Goal: Task Accomplishment & Management: Complete application form

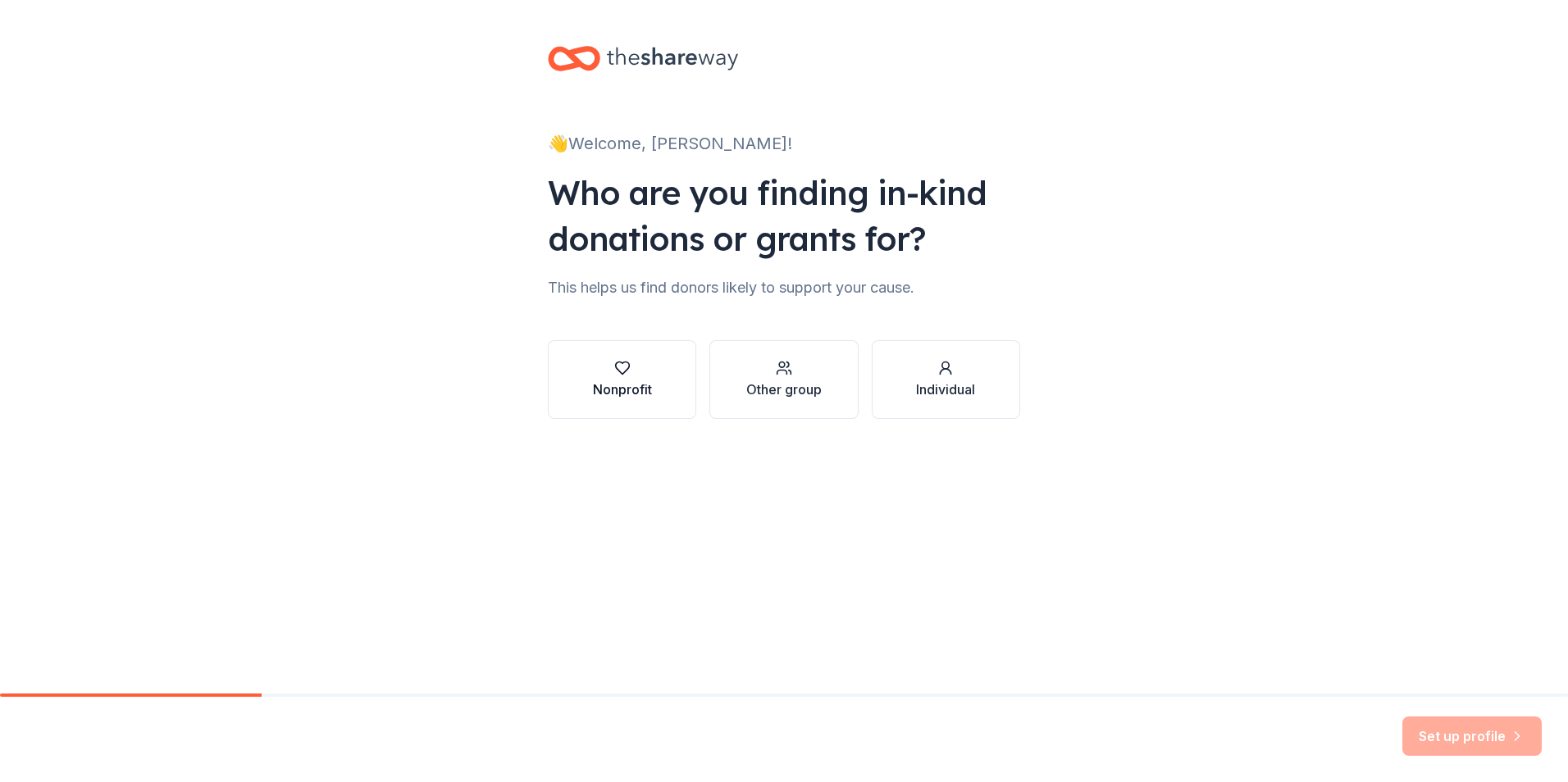
click at [625, 384] on div "Nonprofit" at bounding box center [622, 389] width 59 height 19
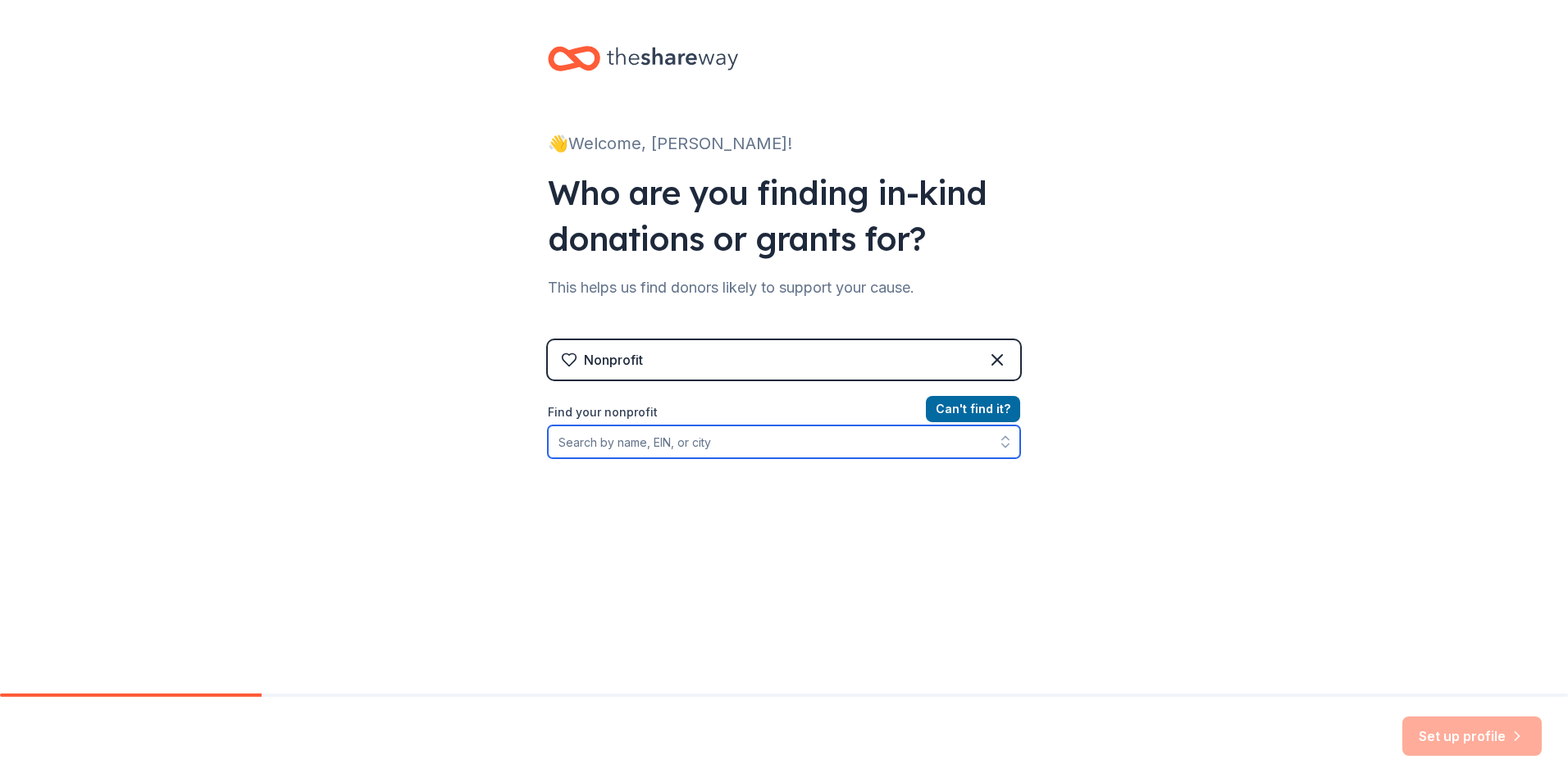
click at [760, 452] on input "Find your nonprofit" at bounding box center [784, 442] width 473 height 33
click at [854, 446] on input "3H Movement Incorporated" at bounding box center [784, 442] width 473 height 33
type input "3H Movement Incorporated"
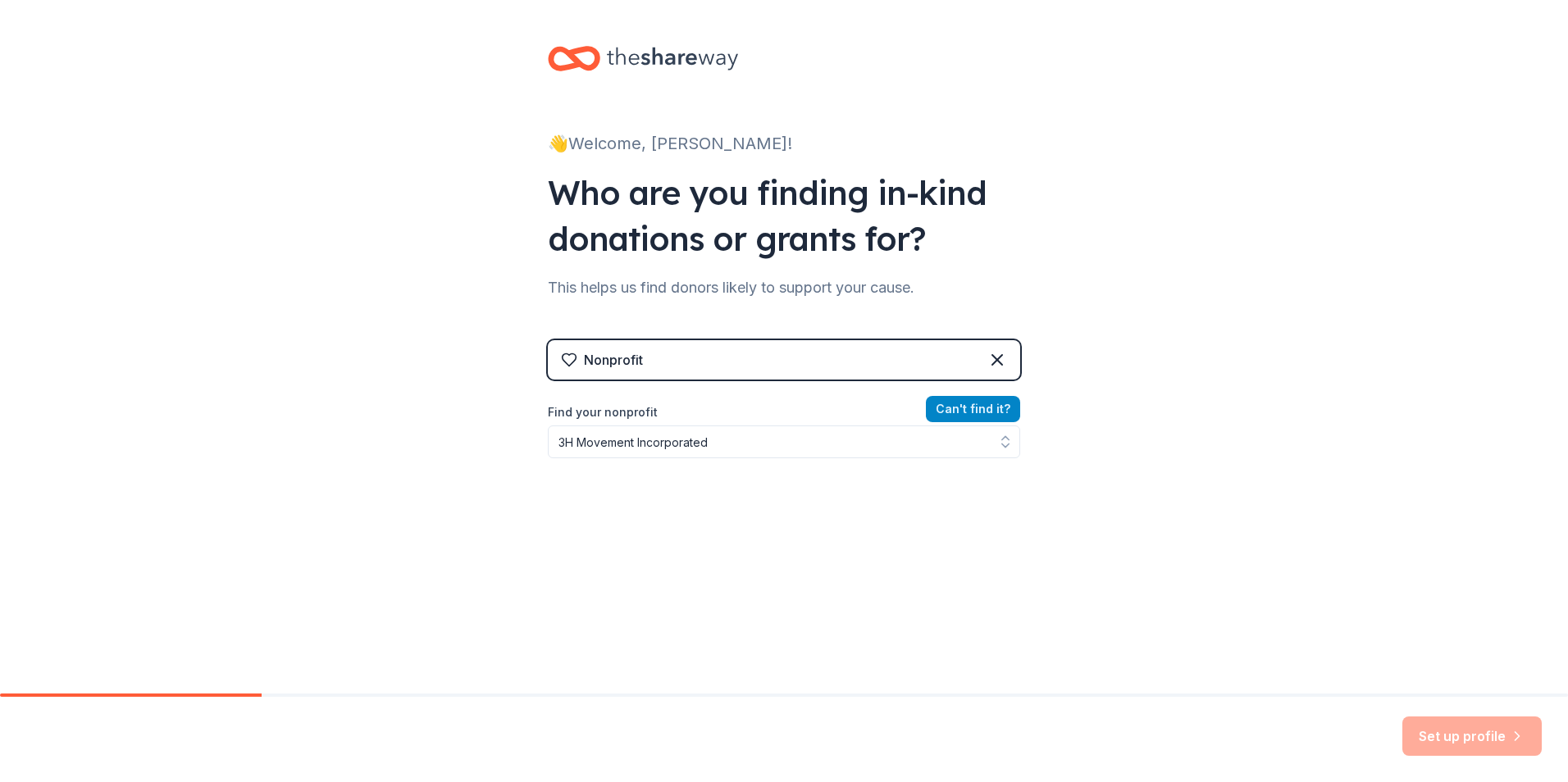
click at [999, 411] on button "Can ' t find it?" at bounding box center [973, 408] width 94 height 26
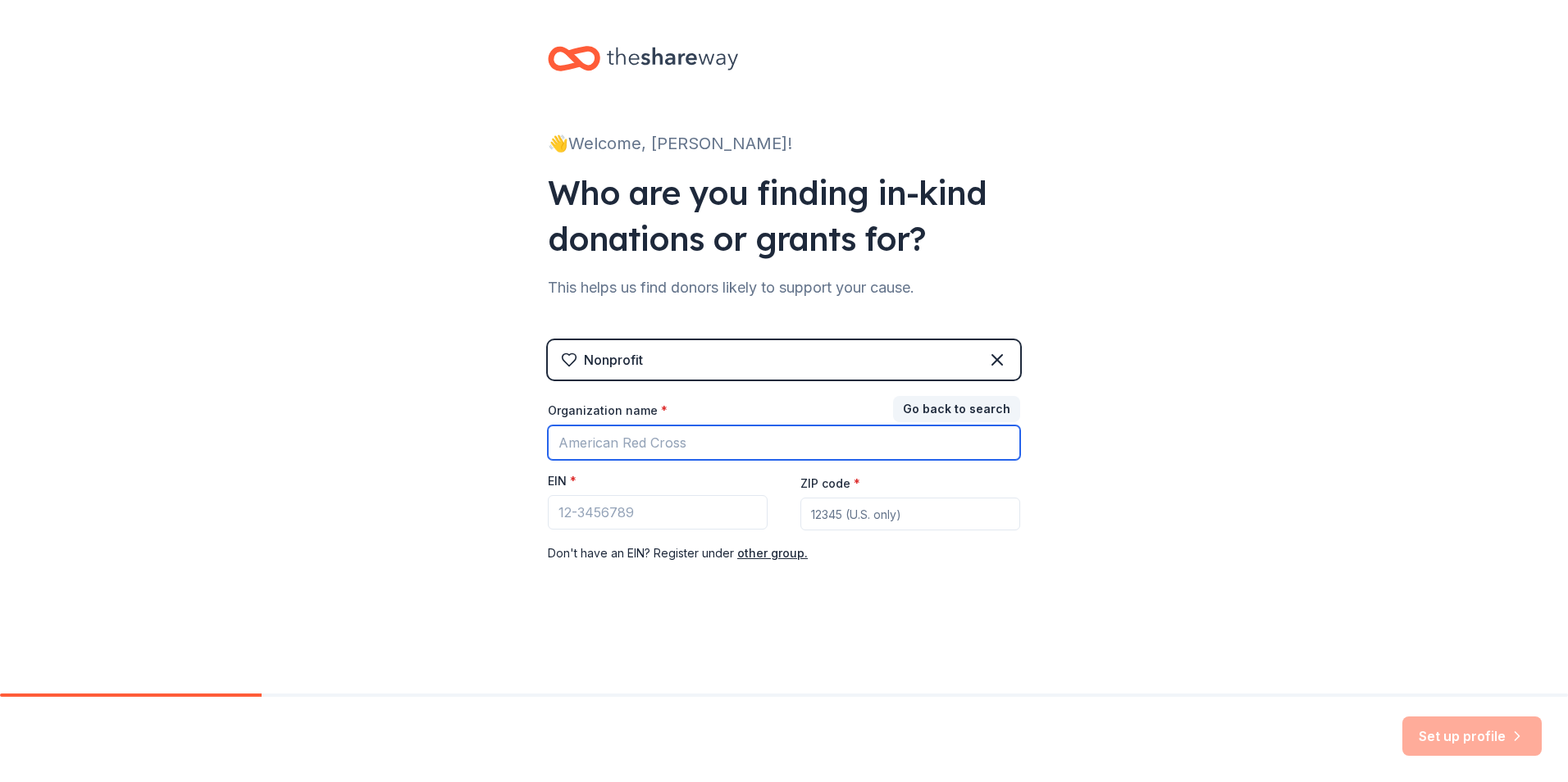
click at [788, 451] on input "Organization name *" at bounding box center [784, 443] width 473 height 35
type input "3H Movement Incorporated"
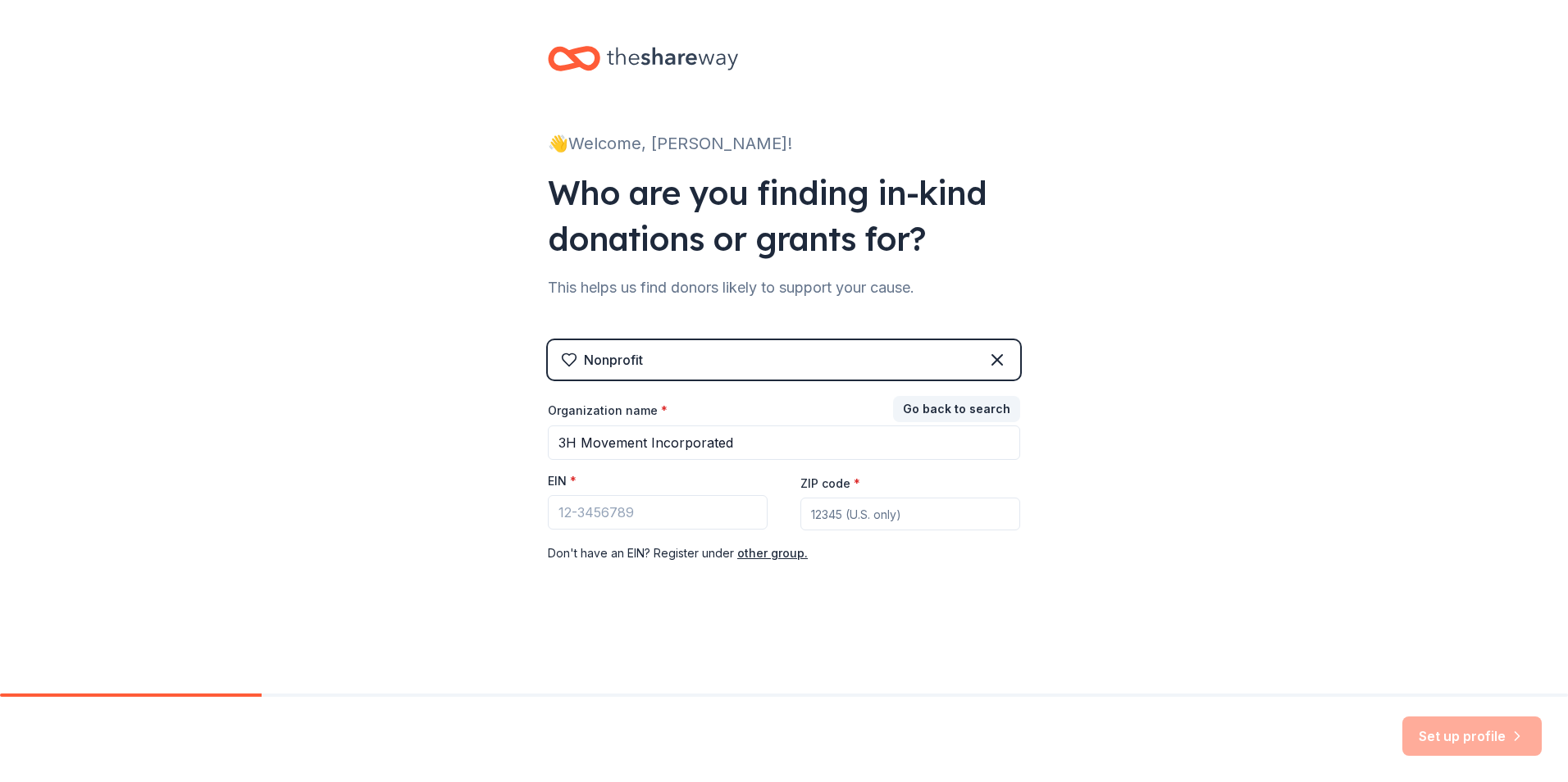
type input "29078"
click at [721, 518] on input "EIN *" at bounding box center [657, 513] width 220 height 35
click at [656, 516] on input "EIN *" at bounding box center [657, 513] width 220 height 35
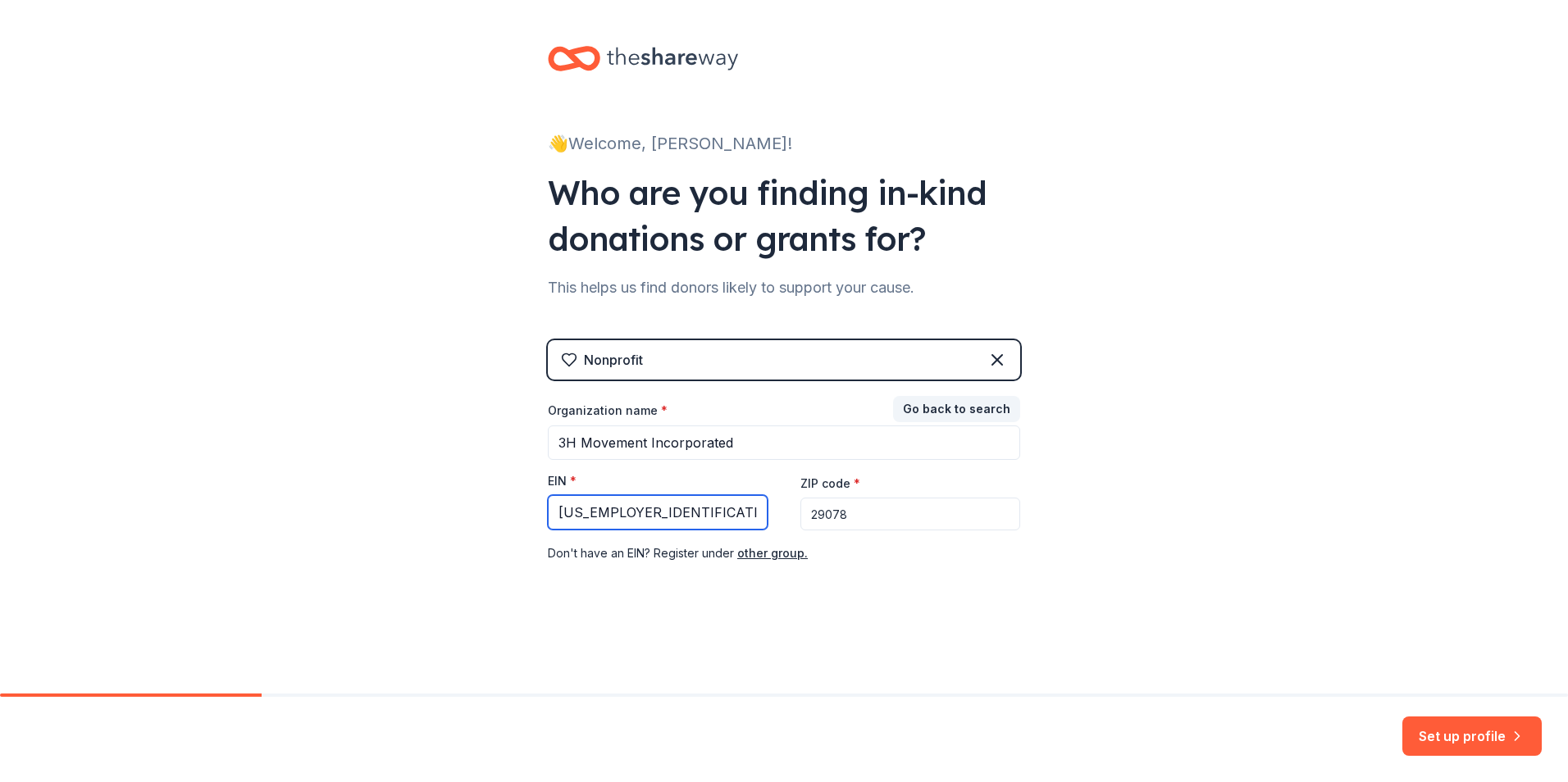
type input "[US_EMPLOYER_IDENTIFICATION_NUMBER]"
click at [716, 513] on input "[US_EMPLOYER_IDENTIFICATION_NUMBER]" at bounding box center [657, 513] width 220 height 35
click at [883, 519] on input "29078" at bounding box center [910, 514] width 220 height 33
click at [881, 512] on input "29078" at bounding box center [910, 514] width 220 height 33
type input "29229"
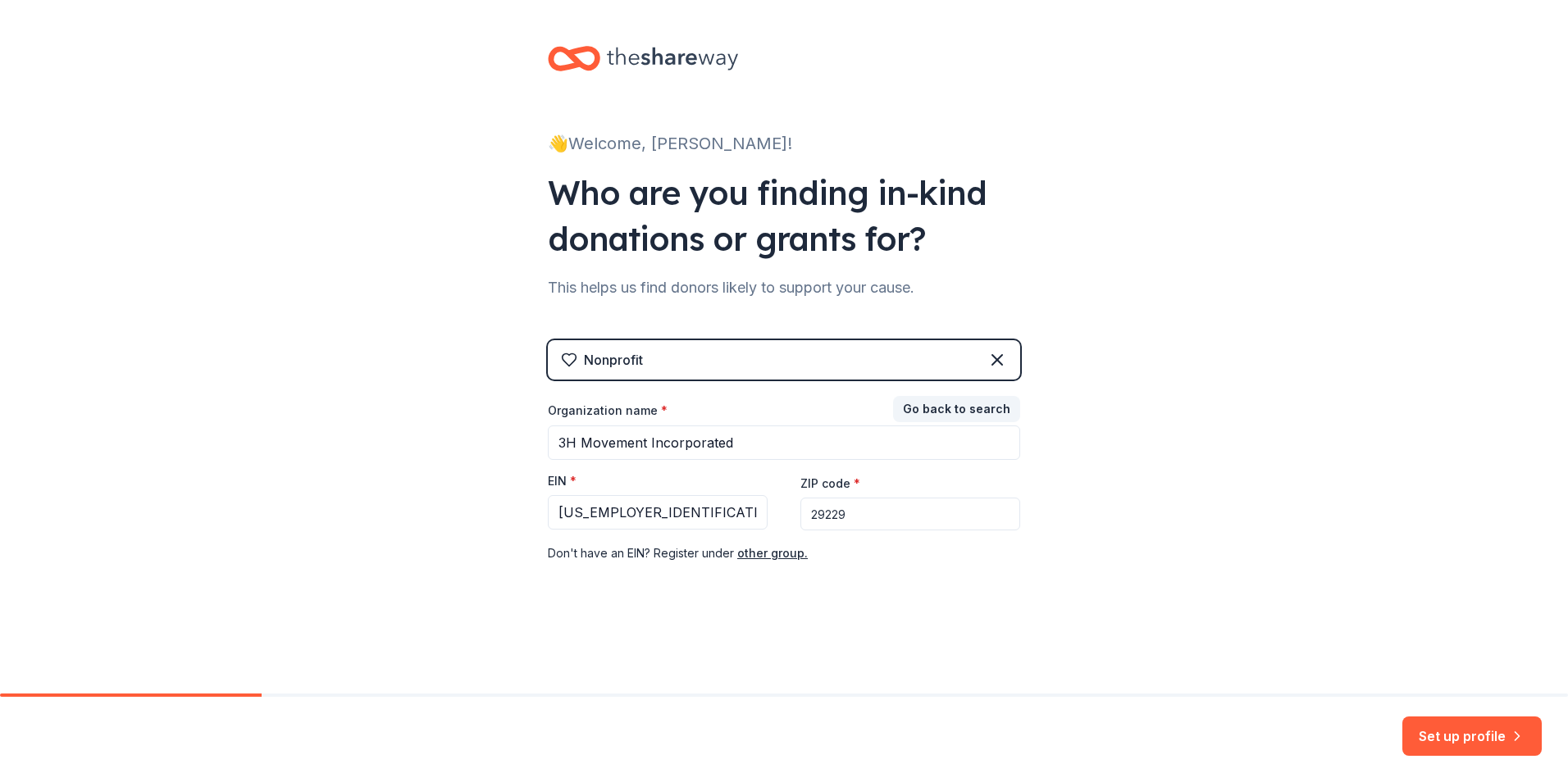
click at [1166, 434] on div "👋 Welcome, [PERSON_NAME]! Who are you finding in-kind donations or grants for? …" at bounding box center [784, 337] width 1568 height 675
click at [1008, 413] on button "Go back to search" at bounding box center [957, 408] width 127 height 26
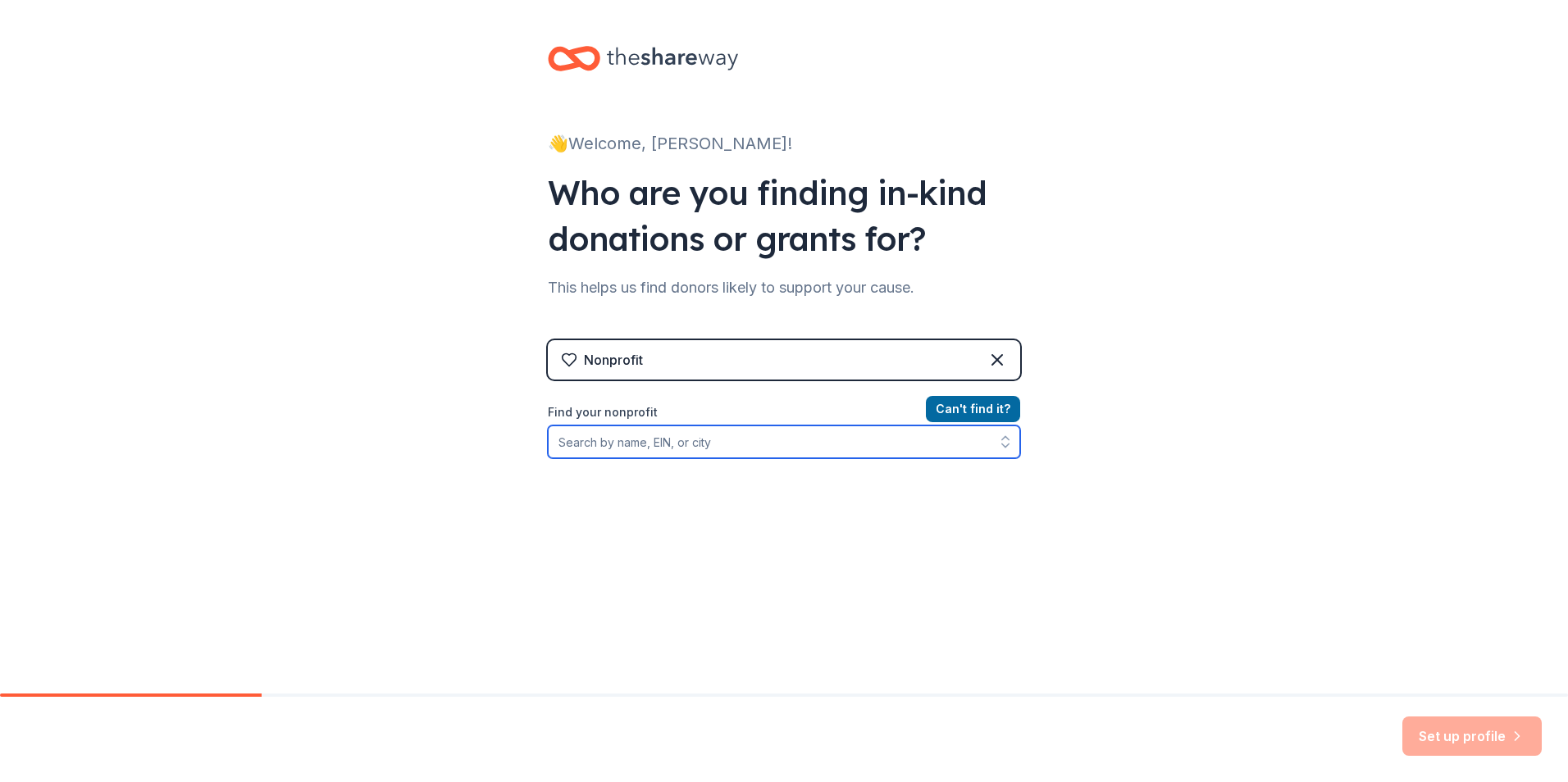
click at [709, 446] on input "Find your nonprofit" at bounding box center [784, 442] width 473 height 33
click at [591, 437] on input "Find your nonprofit" at bounding box center [784, 442] width 473 height 33
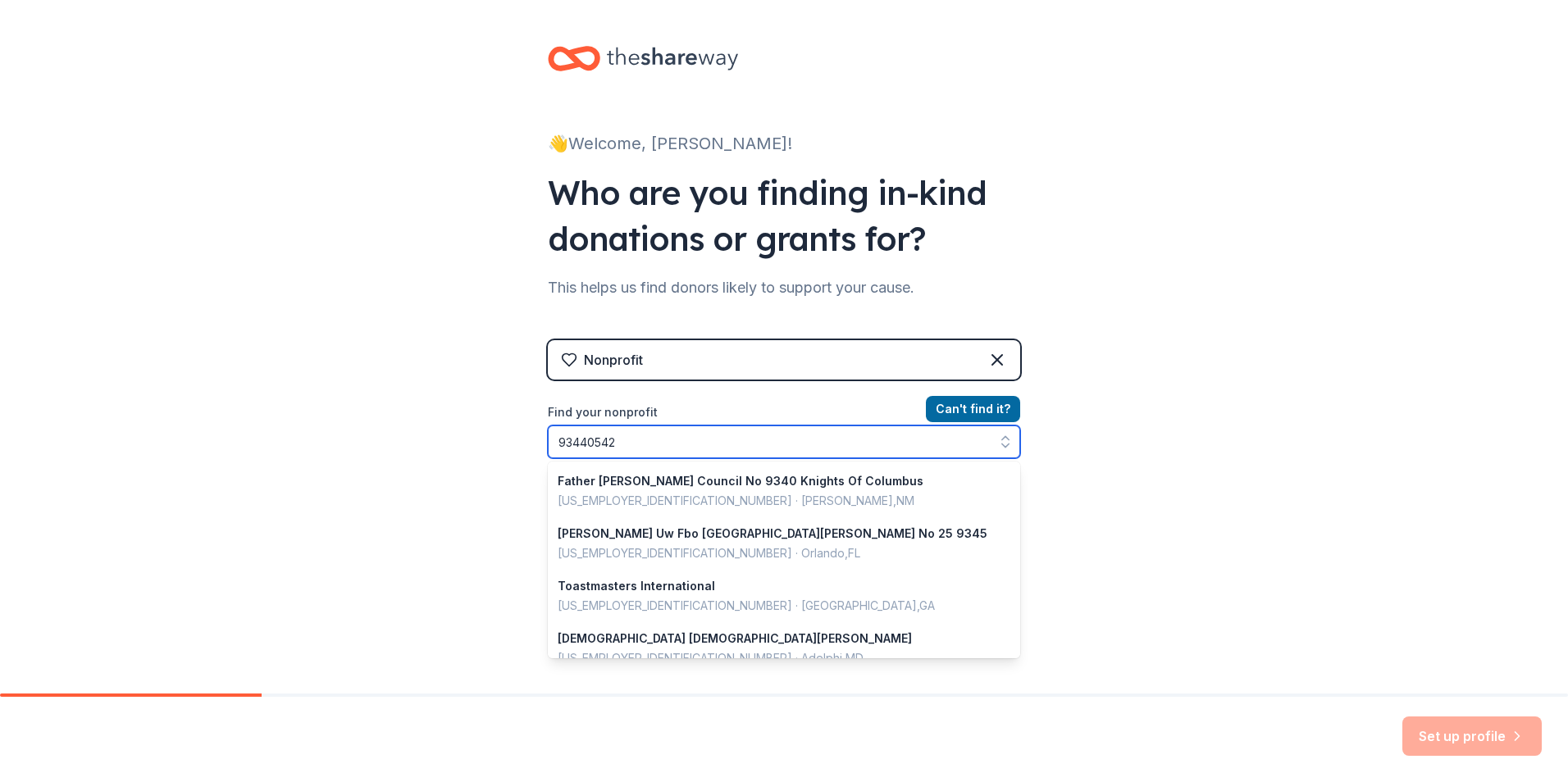
type input "934405423"
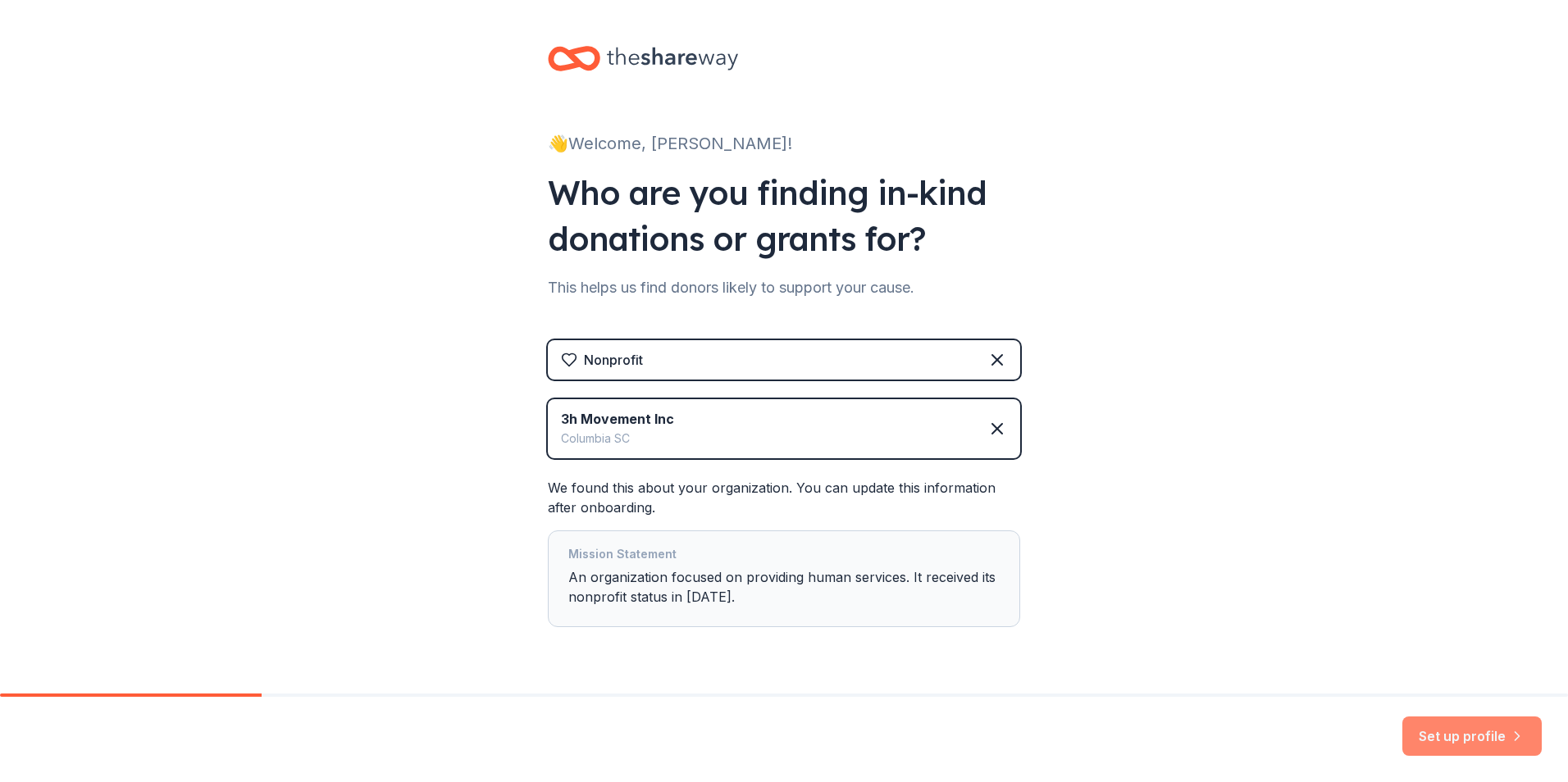
click at [1461, 743] on button "Set up profile" at bounding box center [1472, 736] width 139 height 39
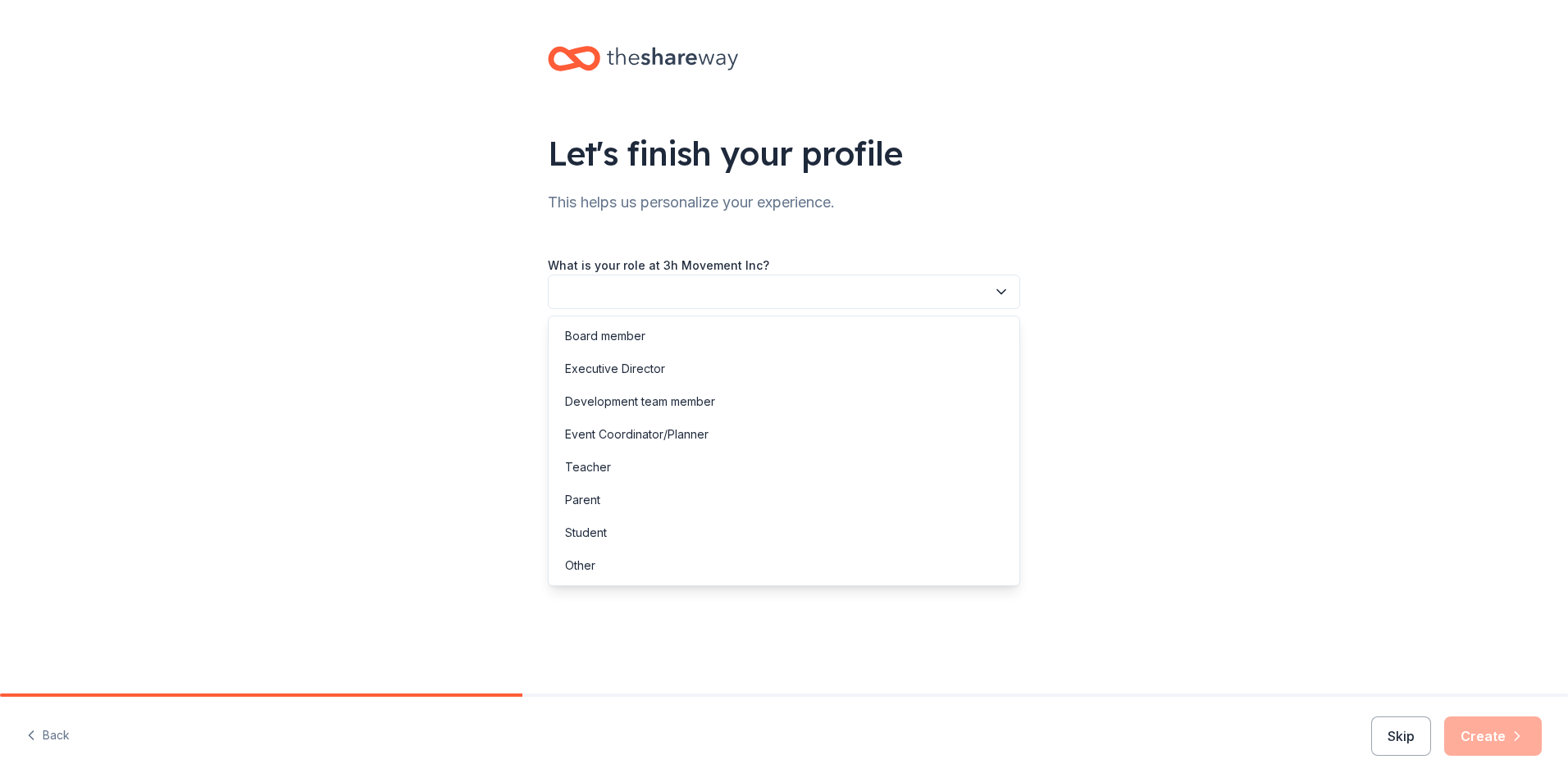
click at [708, 292] on button "button" at bounding box center [784, 292] width 473 height 35
click at [653, 362] on div "Executive Director" at bounding box center [615, 369] width 100 height 19
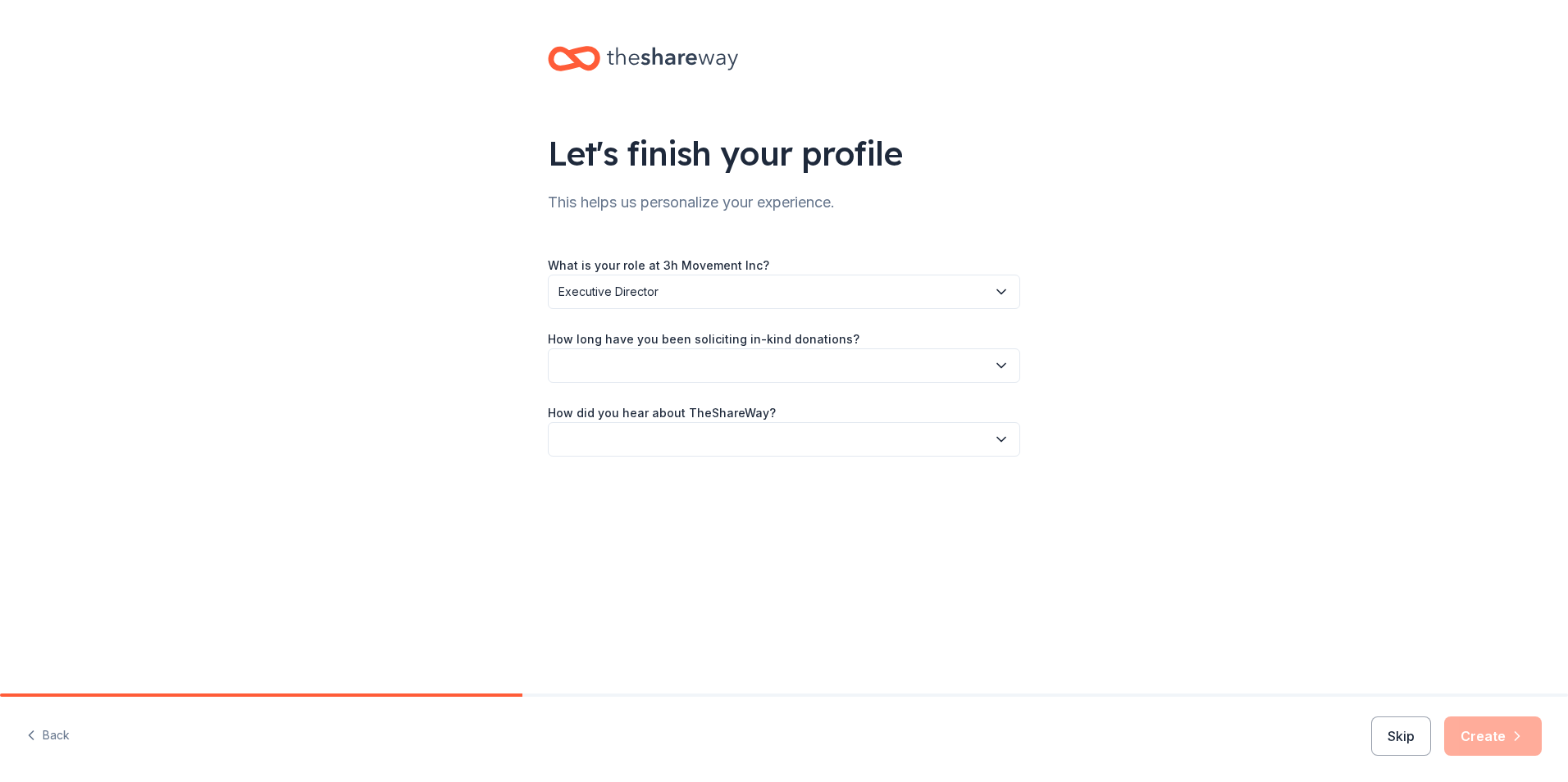
click at [738, 381] on button "button" at bounding box center [784, 366] width 473 height 35
click at [718, 511] on div "More than 5 years" at bounding box center [784, 508] width 464 height 33
click at [794, 440] on button "button" at bounding box center [784, 440] width 473 height 35
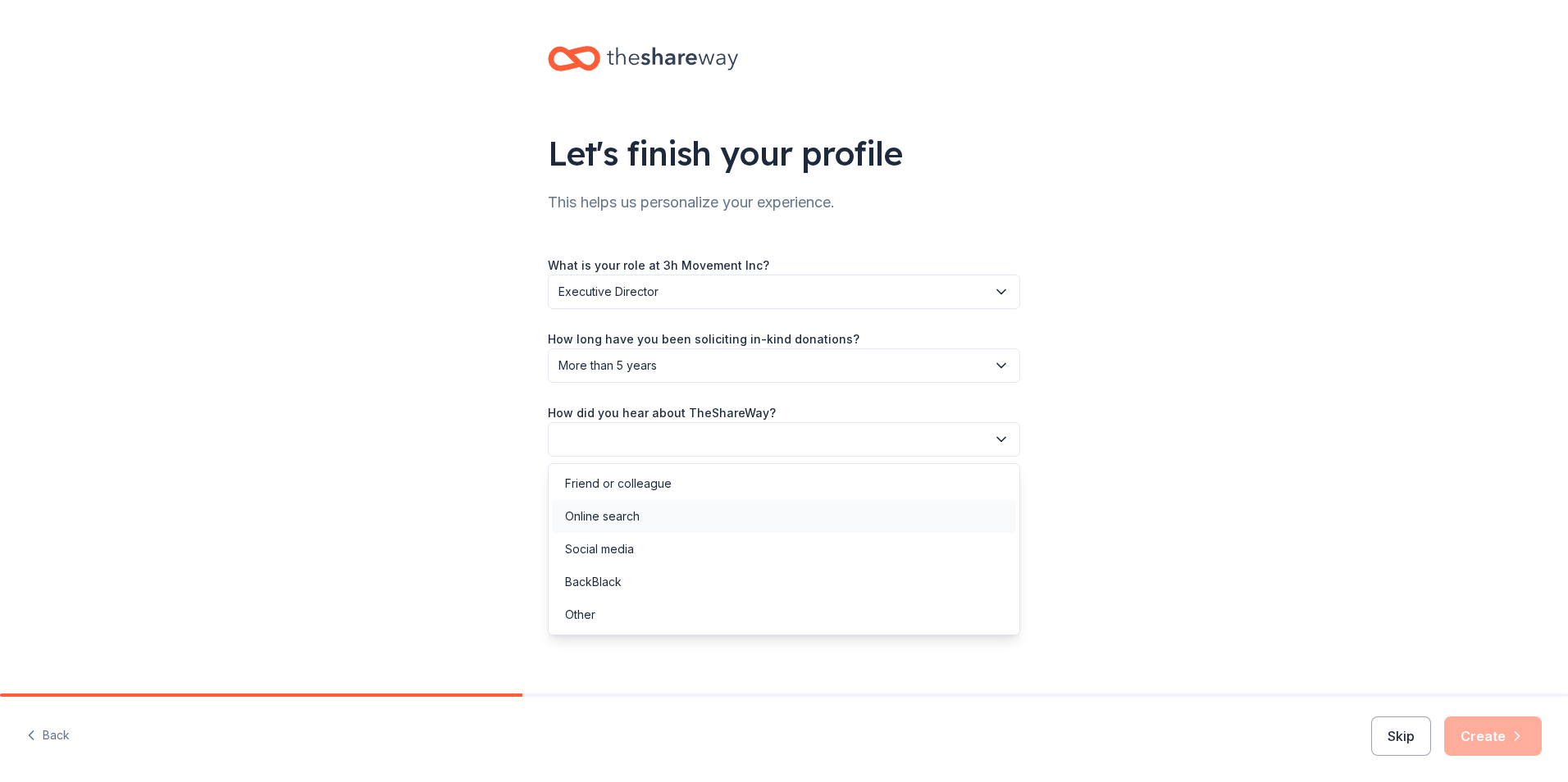
click at [671, 518] on div "Online search" at bounding box center [784, 517] width 464 height 33
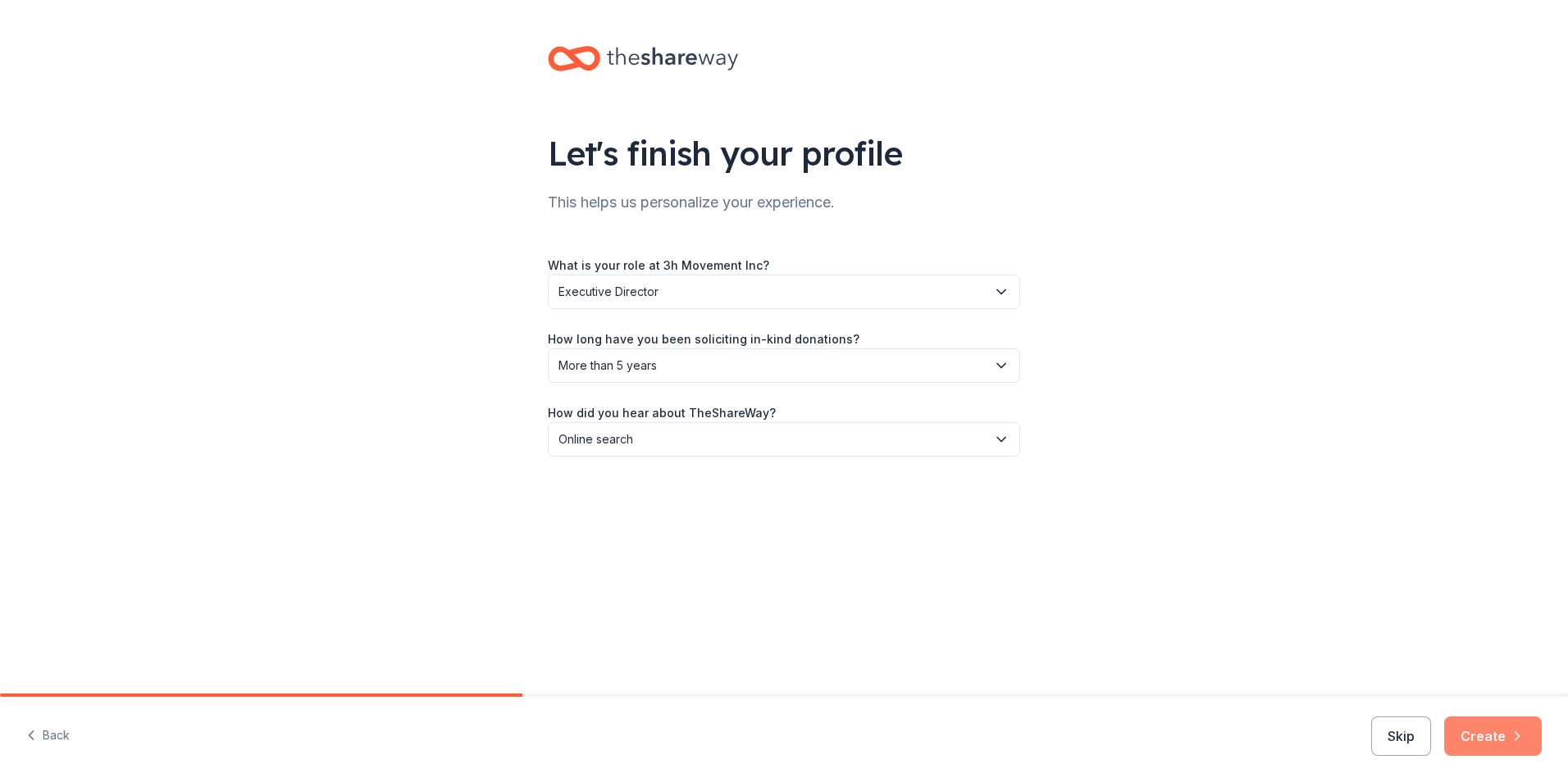
click at [1500, 736] on button "Create" at bounding box center [1493, 736] width 98 height 39
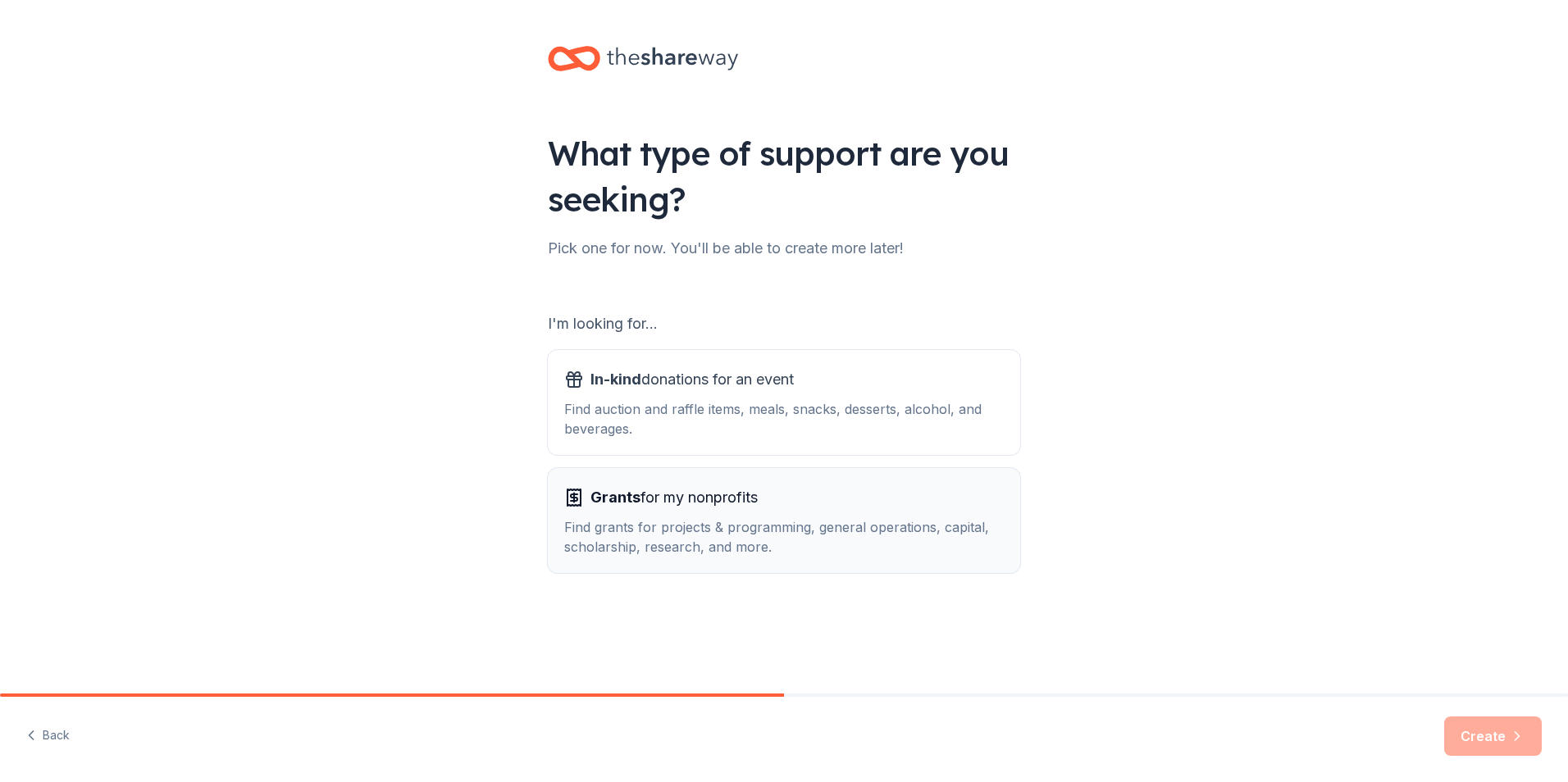
click at [829, 514] on div "Grants for my nonprofits Find grants for projects & programming, general operat…" at bounding box center [784, 521] width 440 height 72
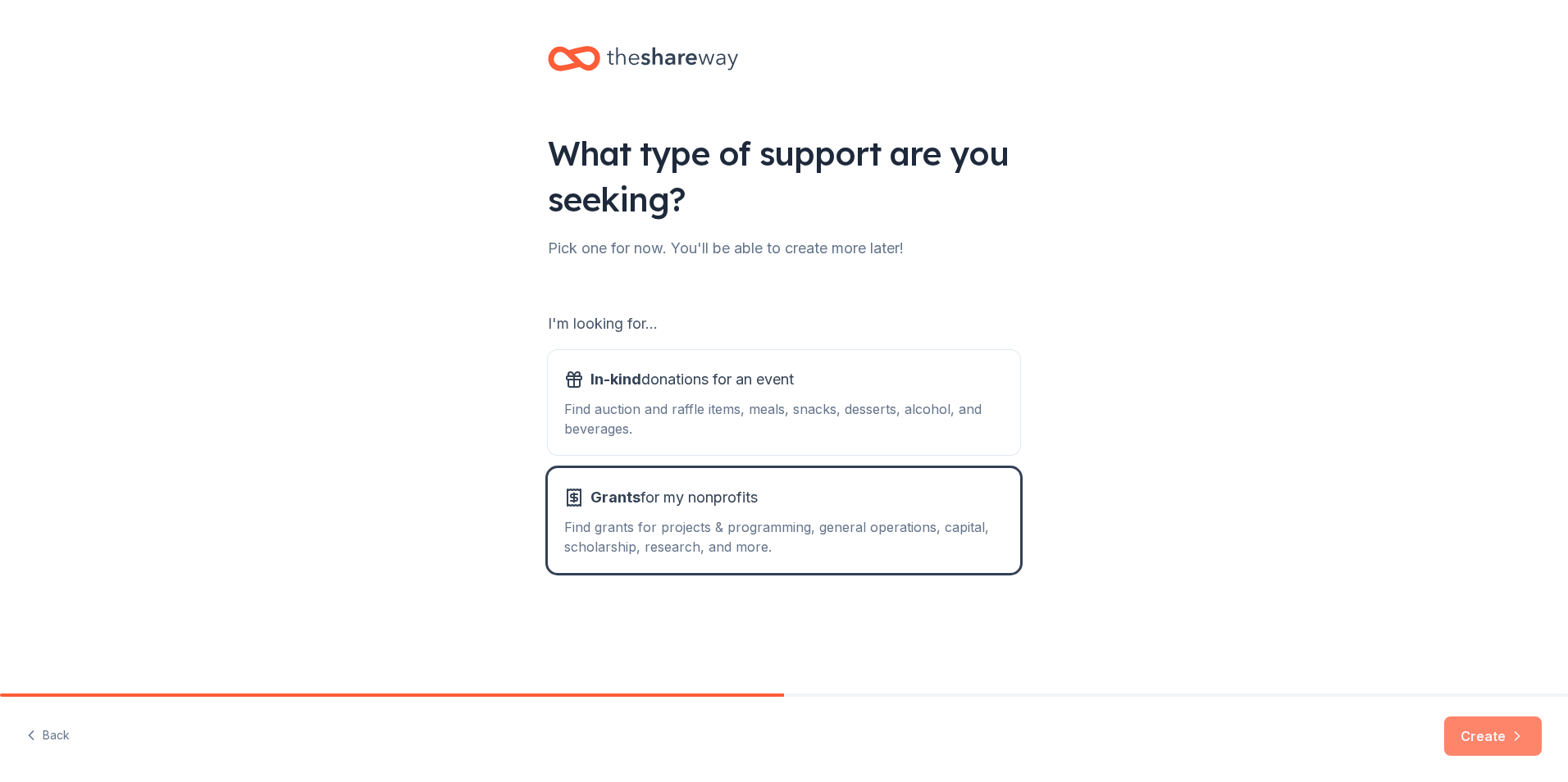
click at [1478, 723] on button "Create" at bounding box center [1493, 736] width 98 height 39
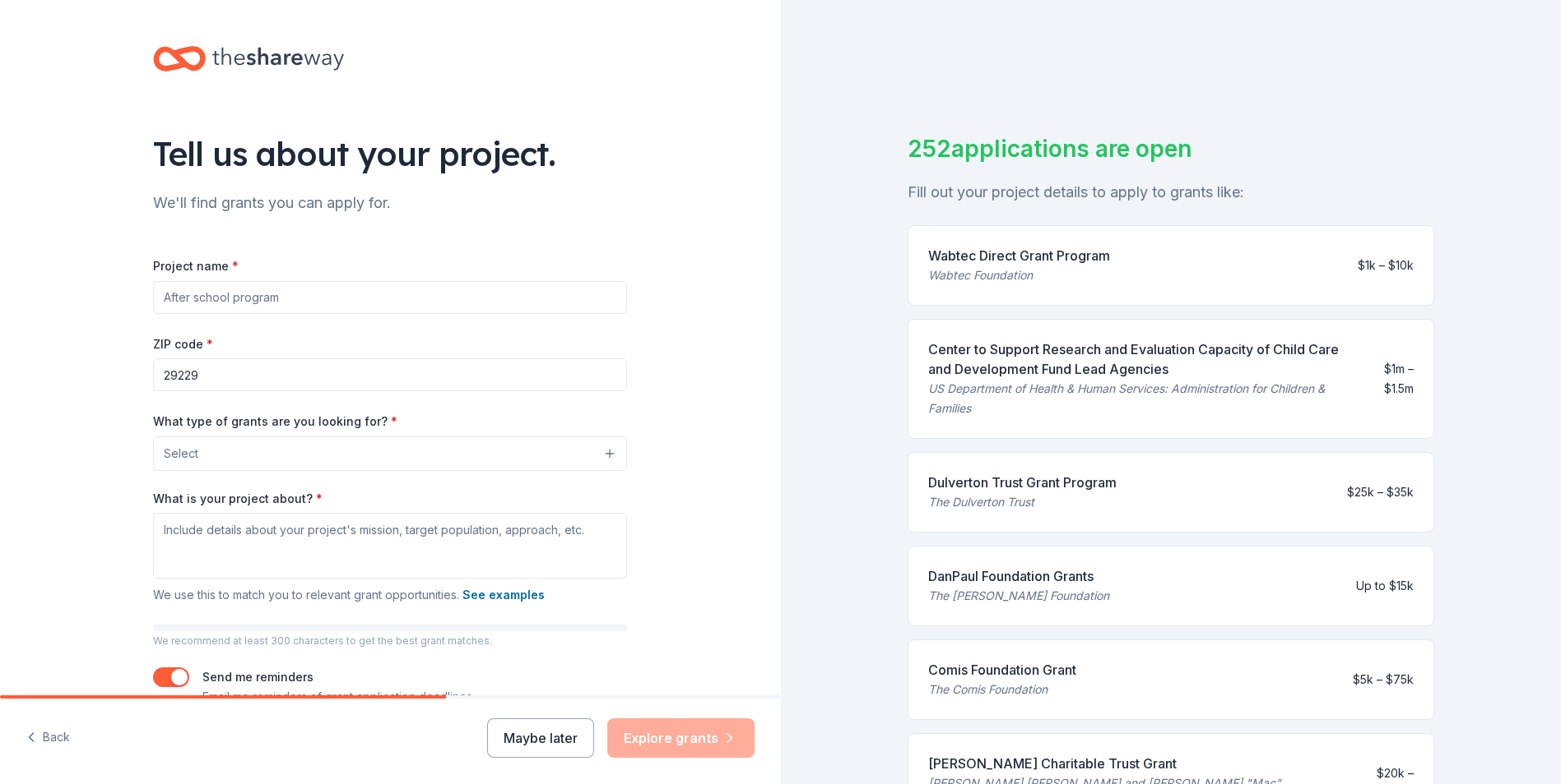
click at [386, 300] on input "Project name *" at bounding box center [390, 298] width 474 height 33
type input "Safety in Schools"
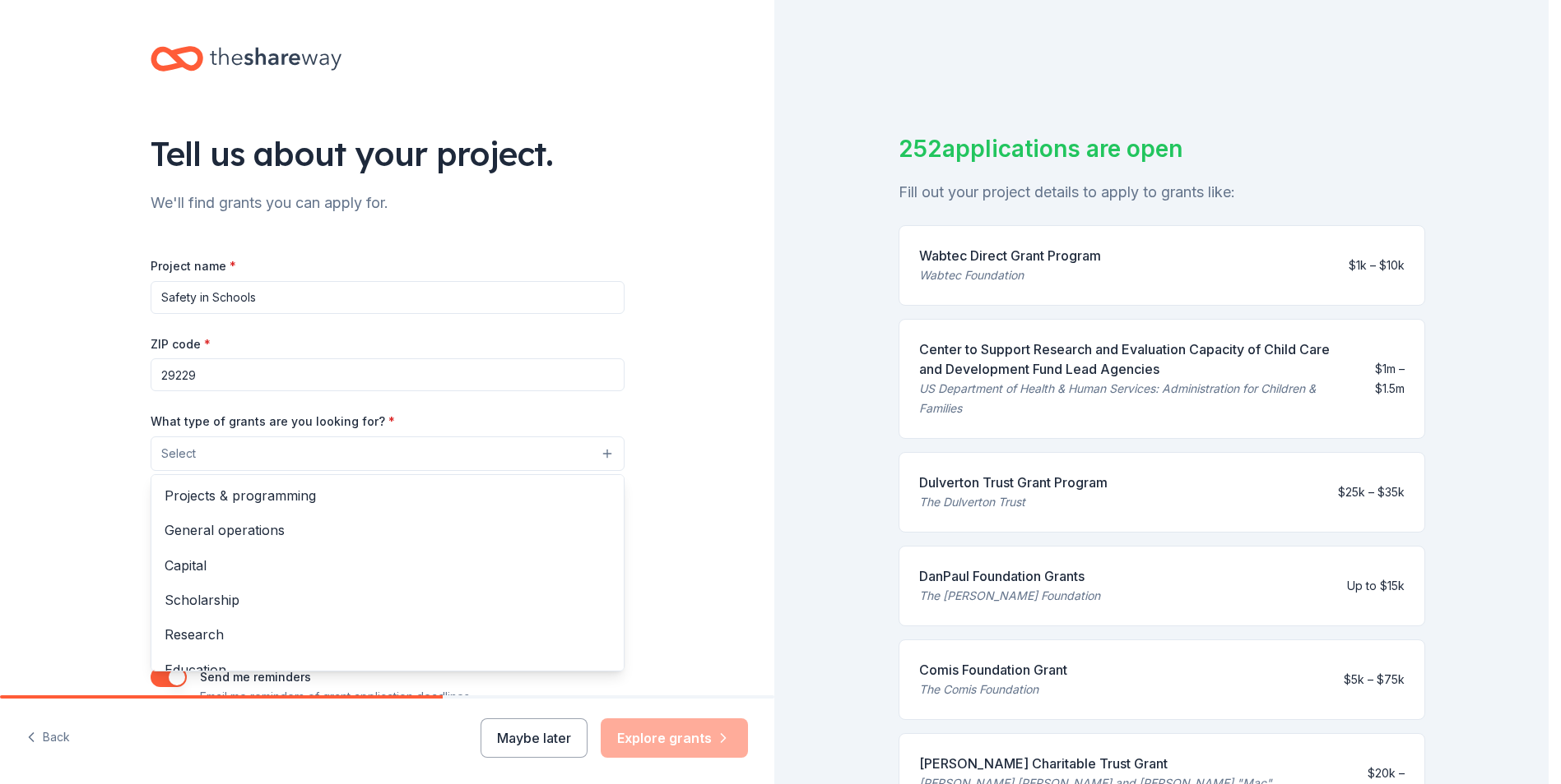
click at [605, 452] on button "Select" at bounding box center [387, 454] width 474 height 35
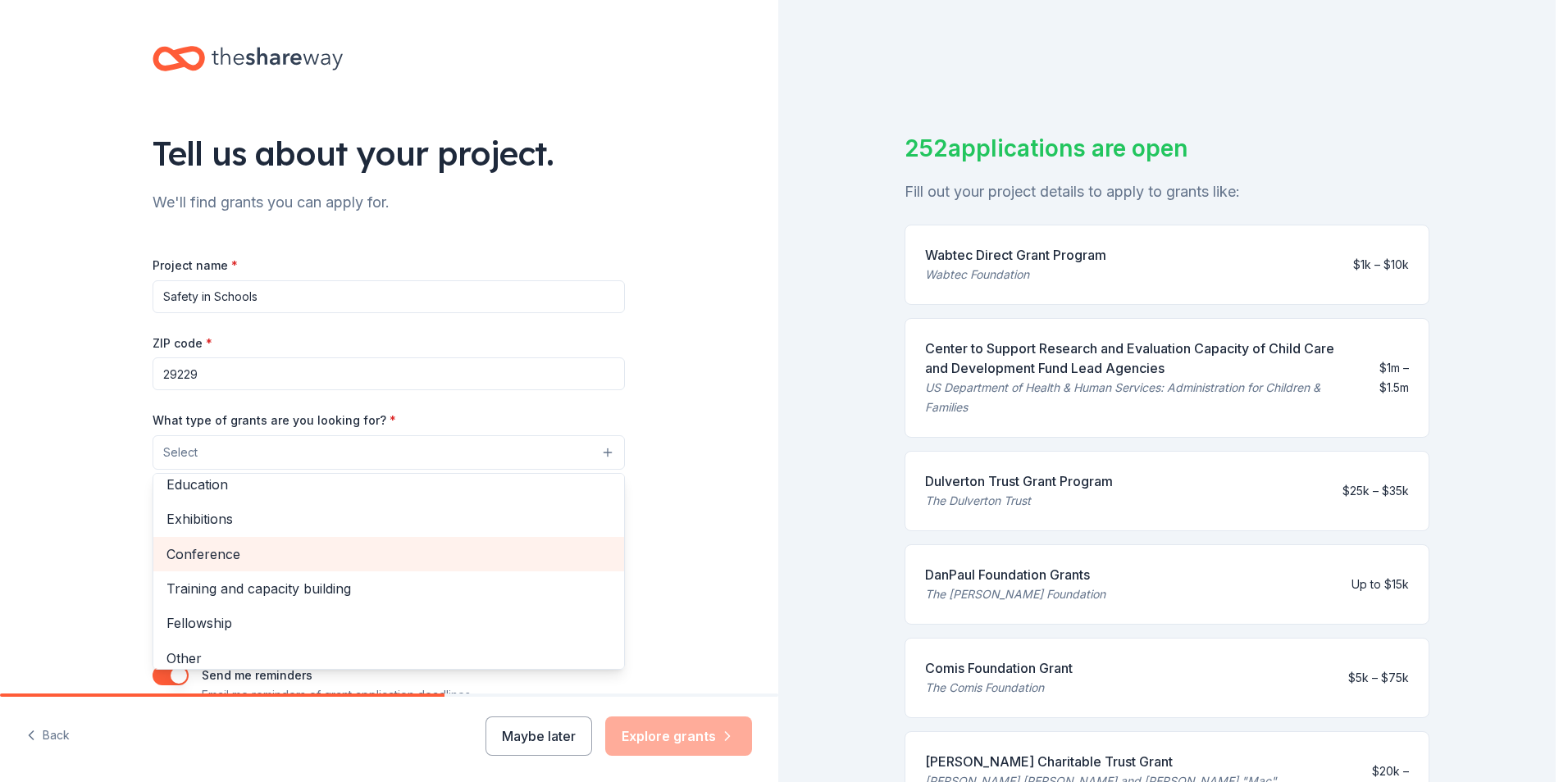
scroll to position [193, 0]
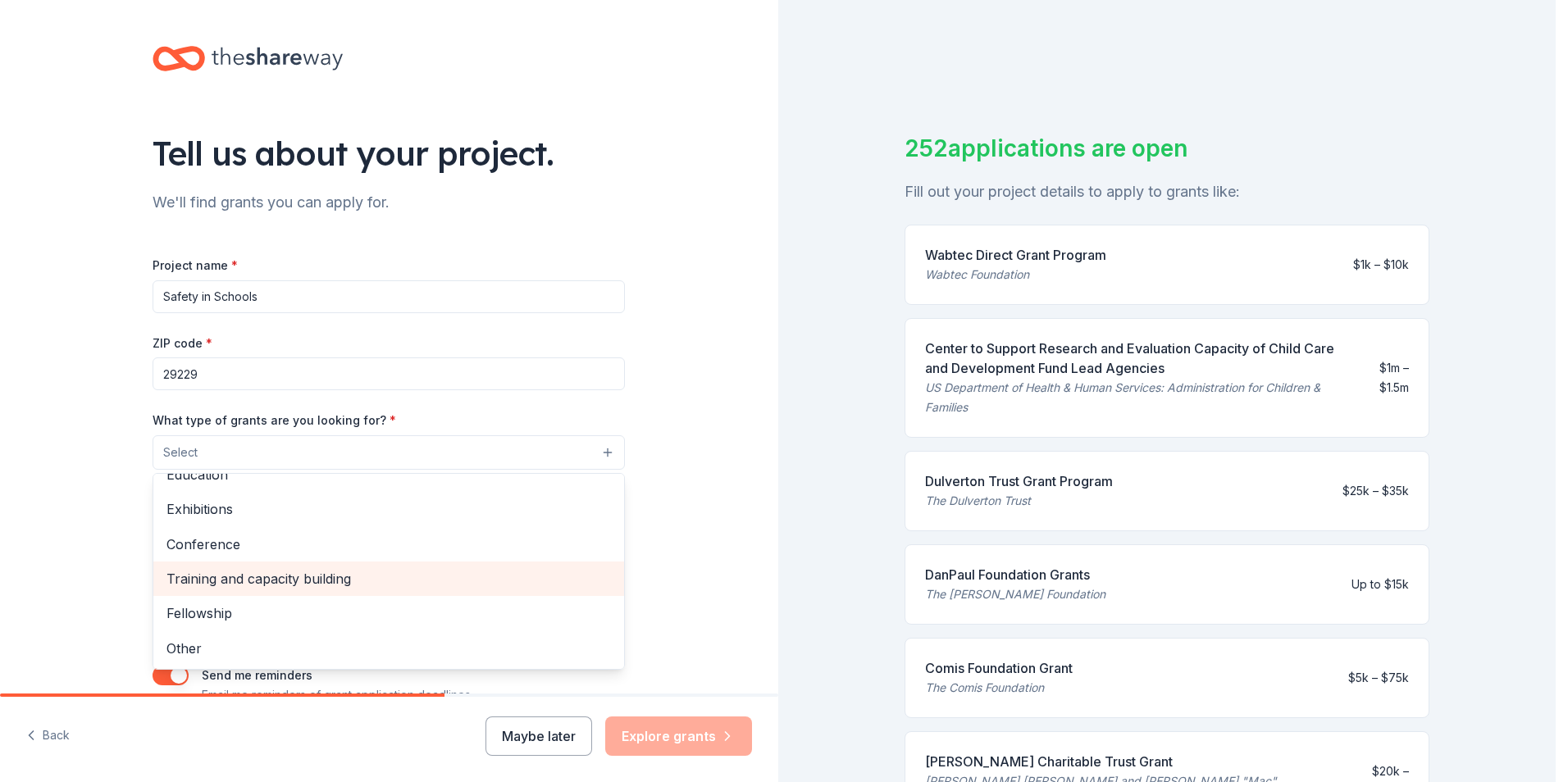
click at [326, 580] on span "Training and capacity building" at bounding box center [388, 579] width 445 height 21
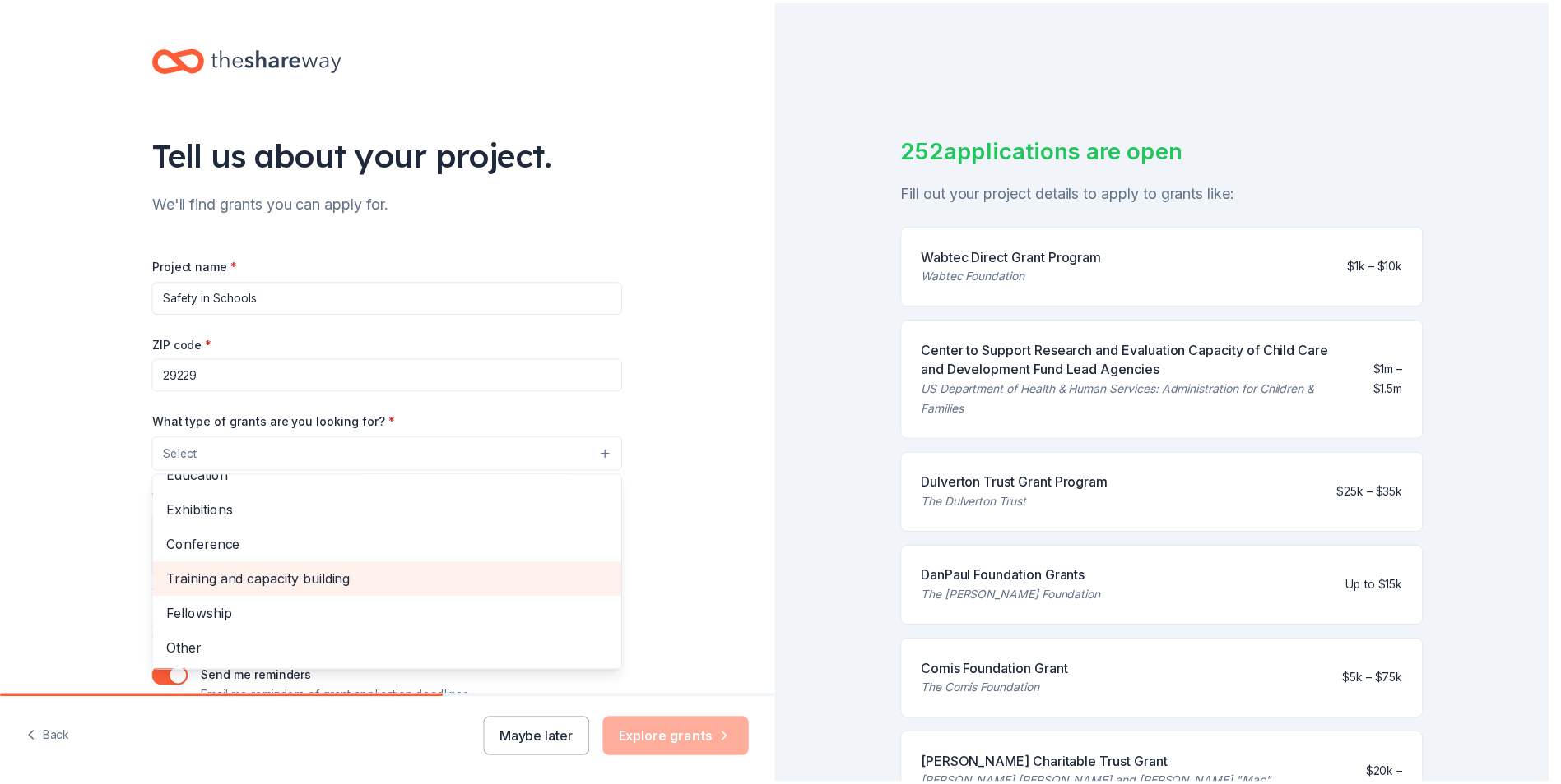
scroll to position [160, 0]
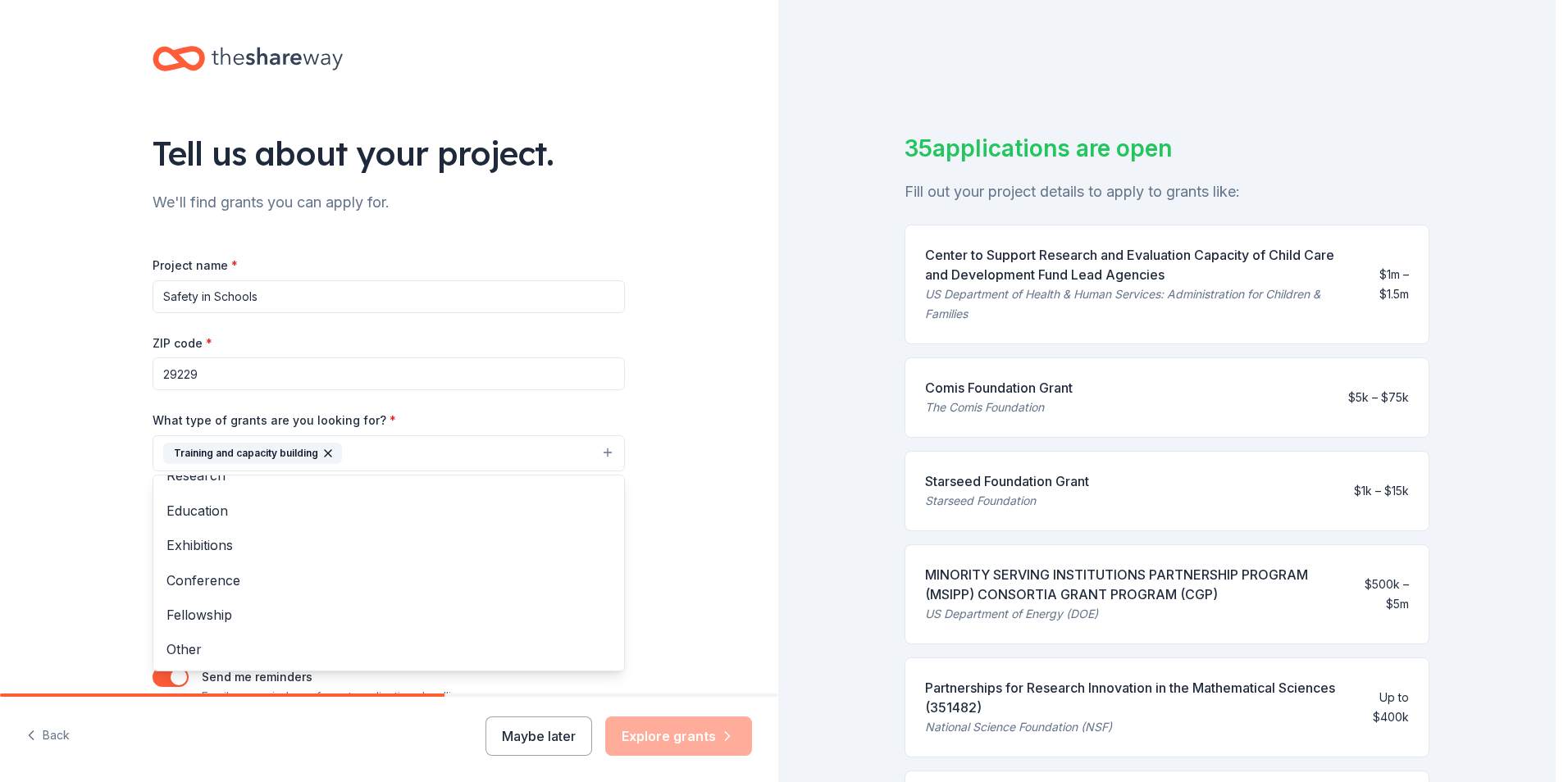
click at [704, 375] on div "Tell us about your project. We'll find grants you can apply for. Project name *…" at bounding box center [389, 393] width 778 height 786
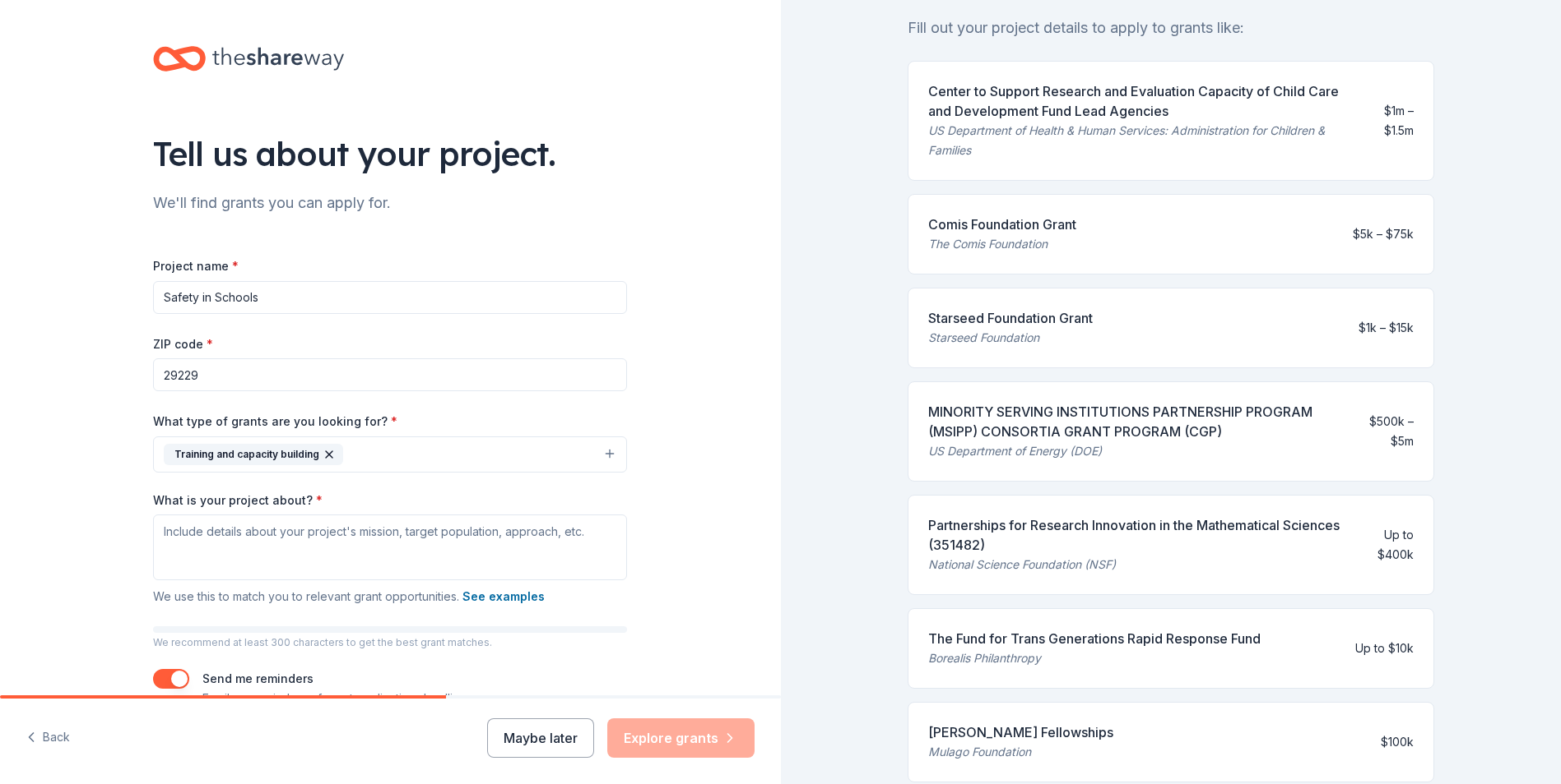
scroll to position [247, 0]
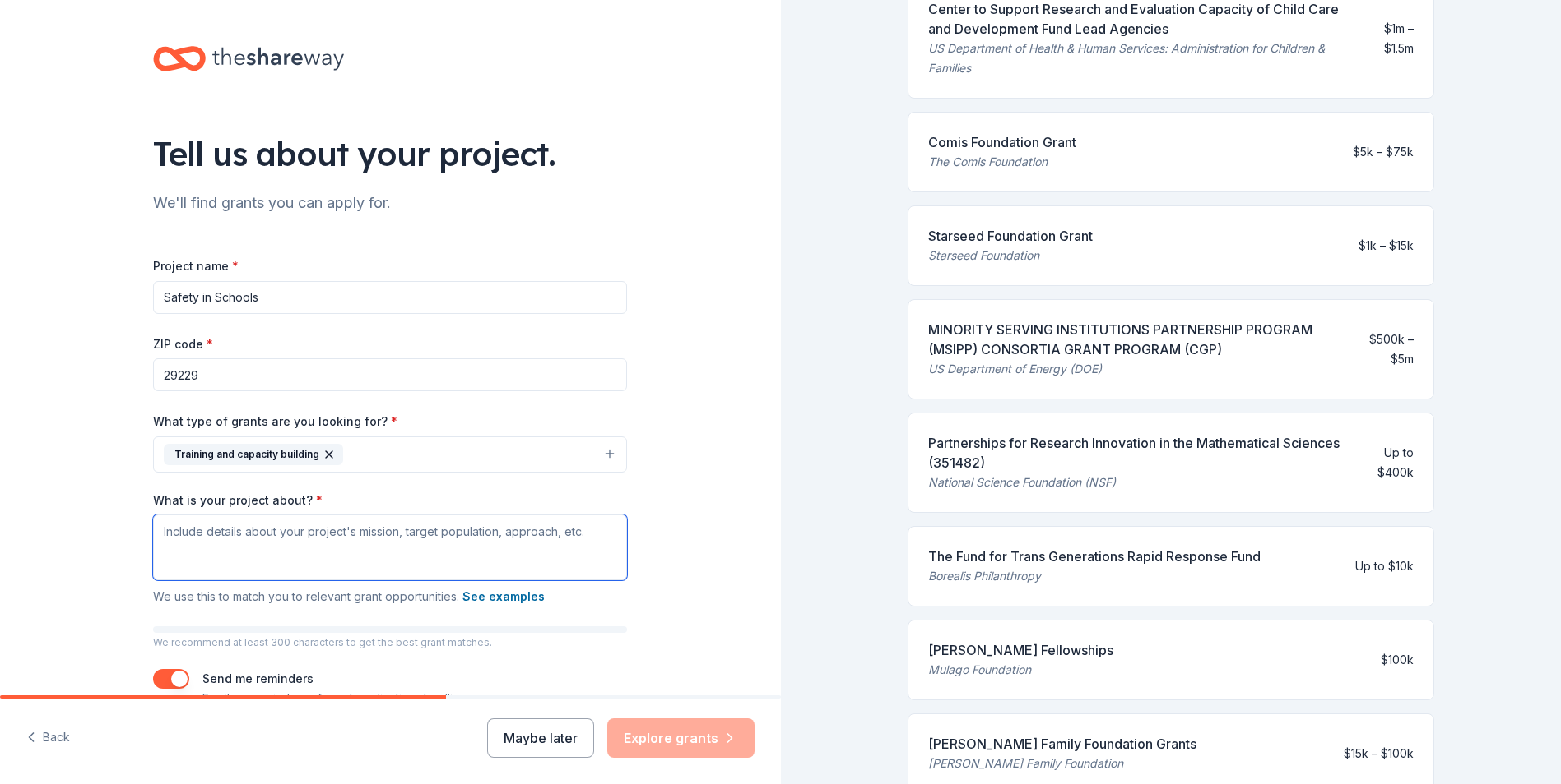
click at [267, 534] on textarea "What is your project about? *" at bounding box center [390, 547] width 474 height 65
click at [267, 548] on textarea "What is your project about? *" at bounding box center [390, 547] width 474 height 65
click at [380, 532] on textarea "We organize, train, and provide" at bounding box center [390, 547] width 474 height 65
type textarea "We organize, train, and provide"
